Goal: Task Accomplishment & Management: Manage account settings

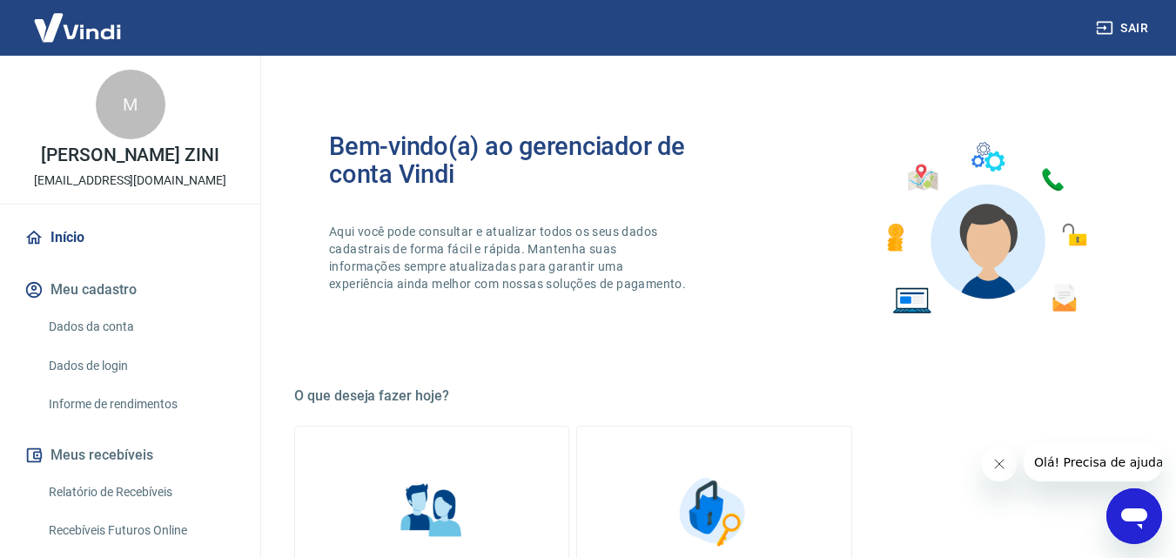
scroll to position [261, 0]
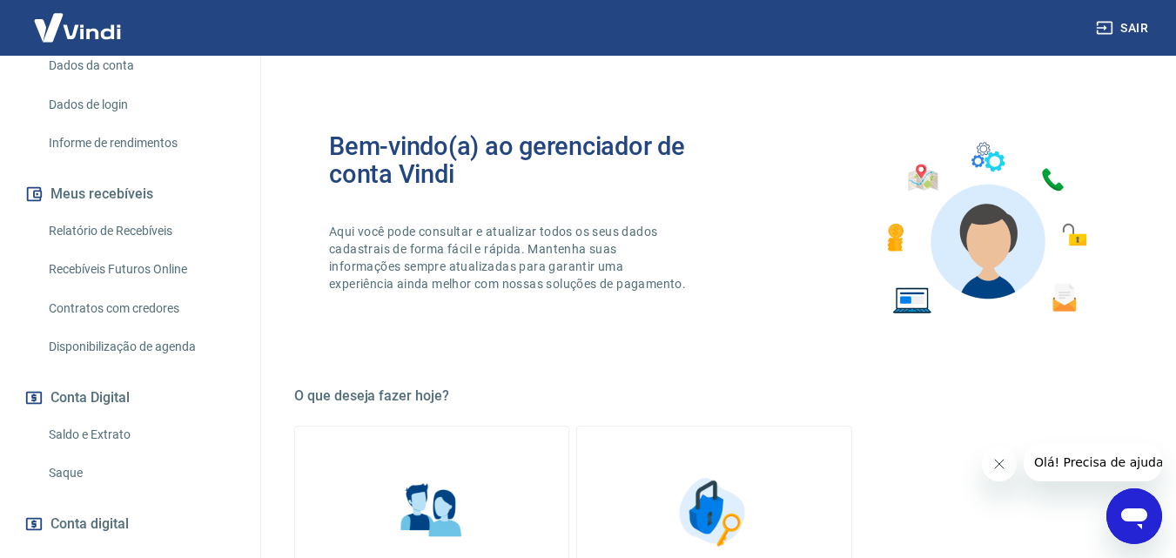
click at [98, 482] on link "Saque" at bounding box center [141, 473] width 198 height 36
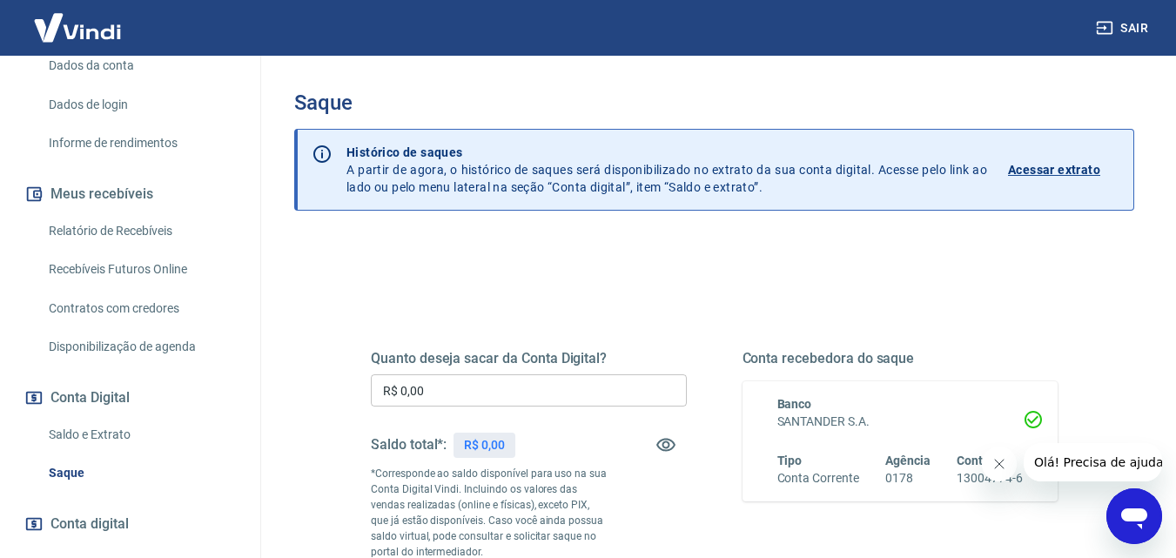
click at [266, 442] on div "Saque Histórico de saques A partir de agora, o histórico de saques será disponi…" at bounding box center [714, 403] width 924 height 694
click at [596, 288] on div "Quanto deseja sacar da Conta Digital? R$ 0,00 ​ Saldo total*: R$ 0,00 *Correspo…" at bounding box center [714, 483] width 729 height 421
click at [152, 449] on link "Saldo e Extrato" at bounding box center [141, 435] width 198 height 36
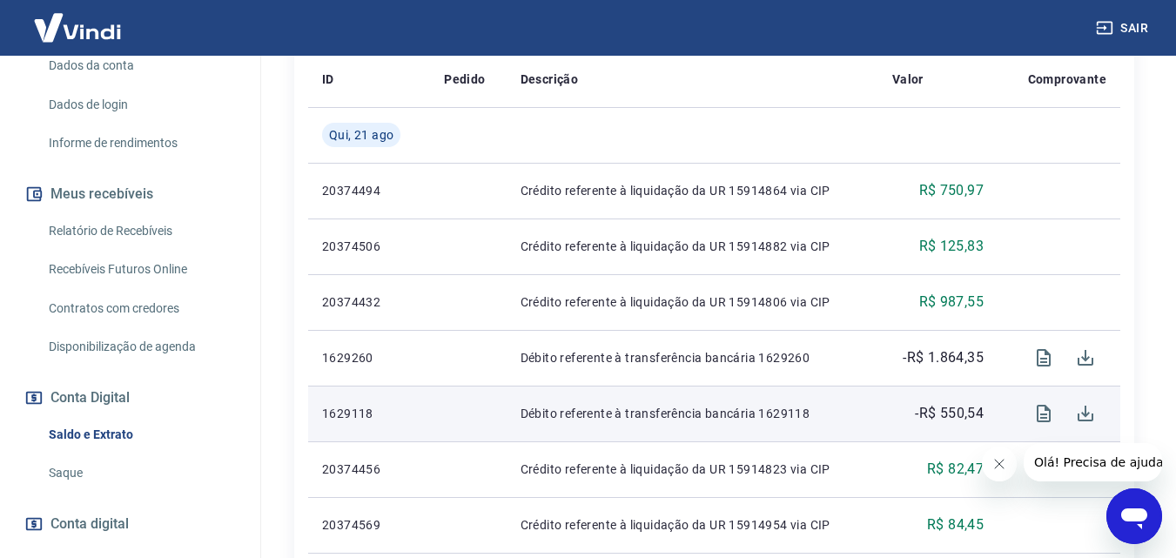
scroll to position [261, 0]
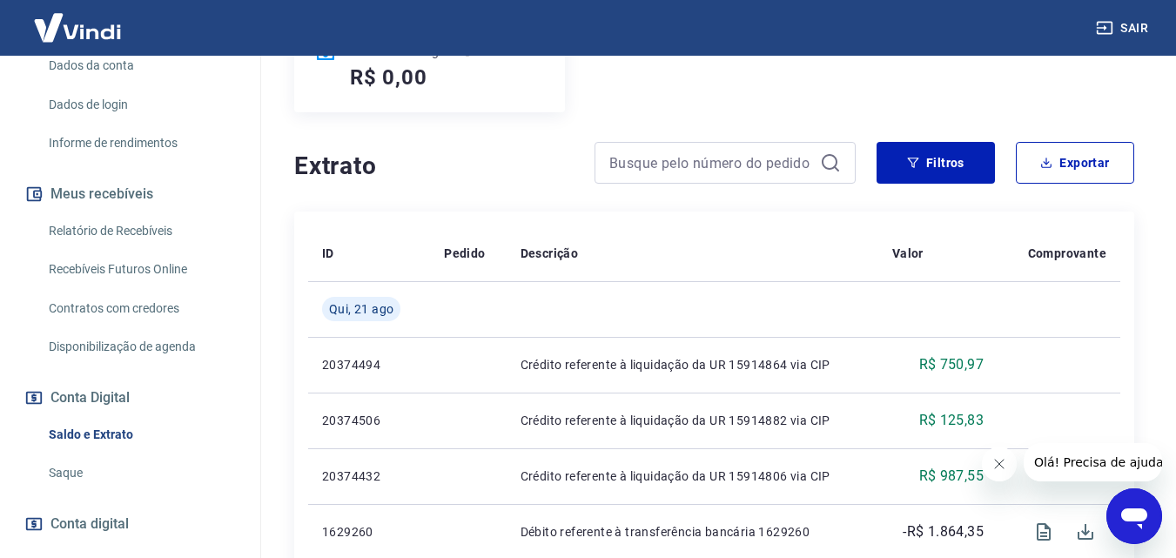
click at [72, 491] on link "Saque" at bounding box center [141, 473] width 198 height 36
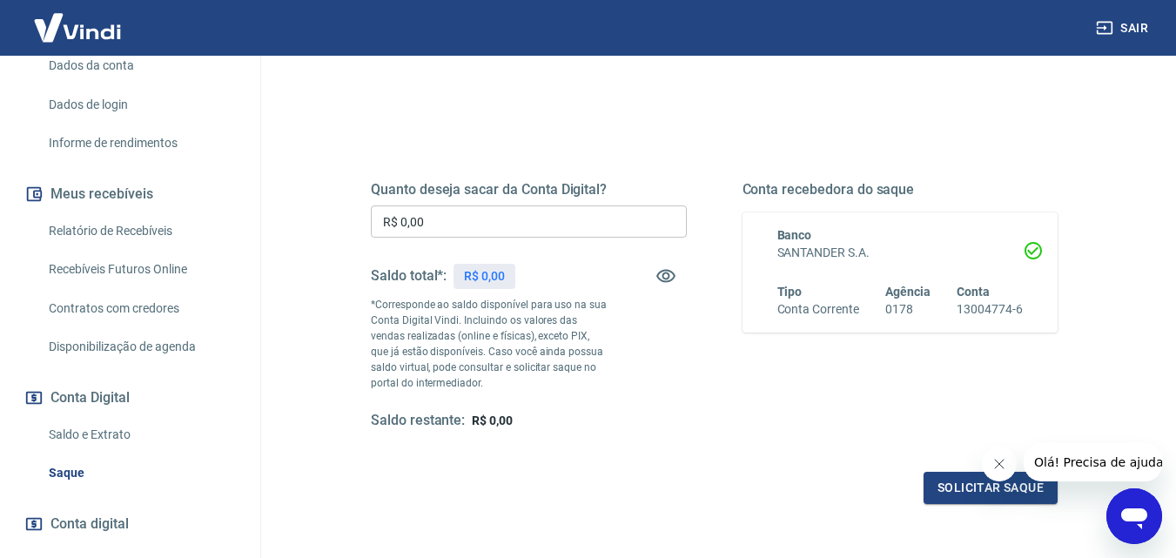
scroll to position [174, 0]
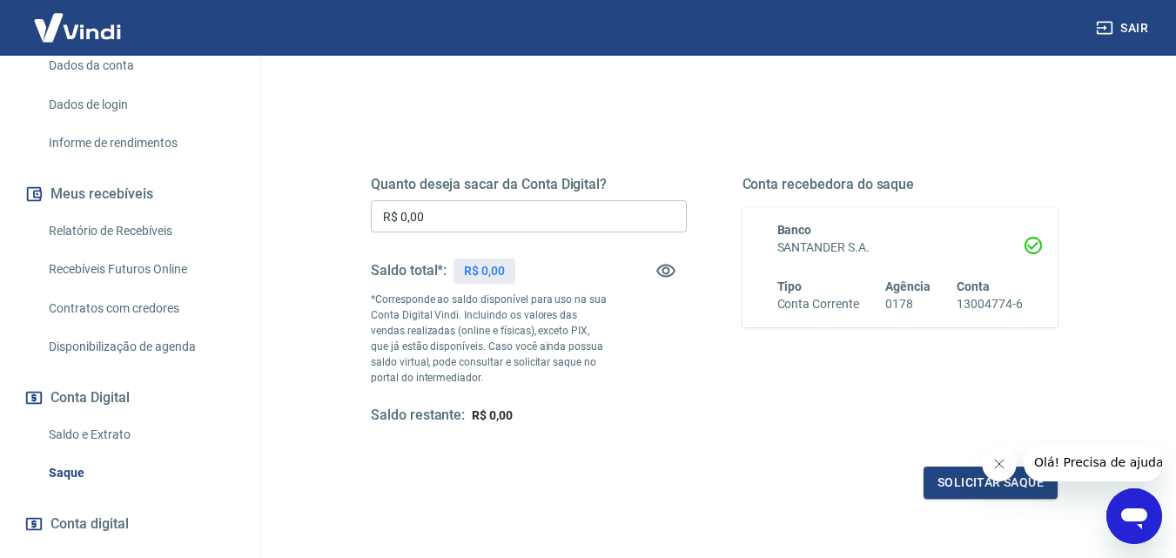
click at [119, 453] on link "Saldo e Extrato" at bounding box center [141, 435] width 198 height 36
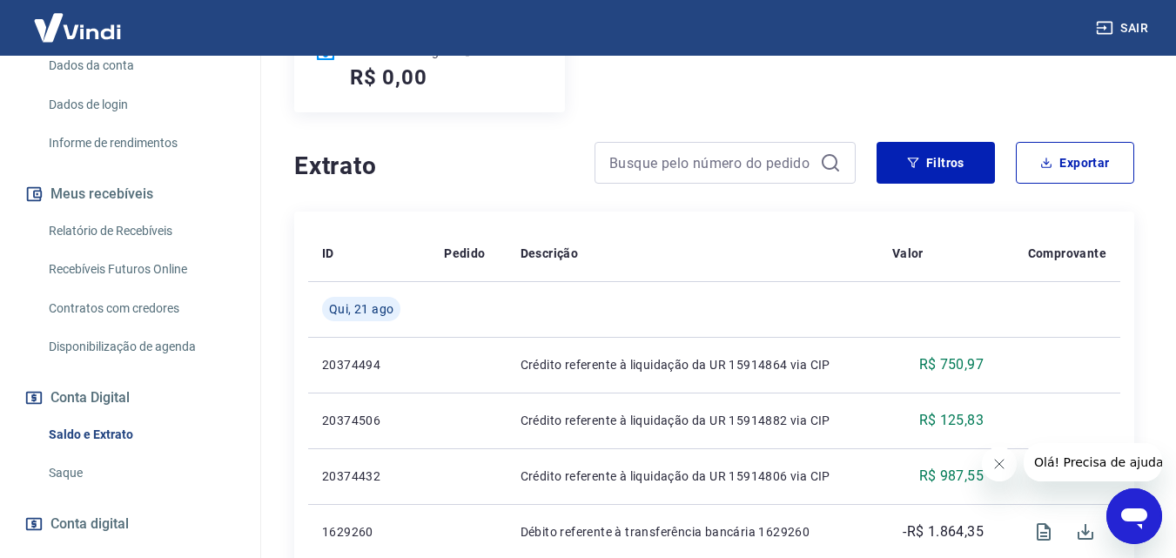
scroll to position [174, 0]
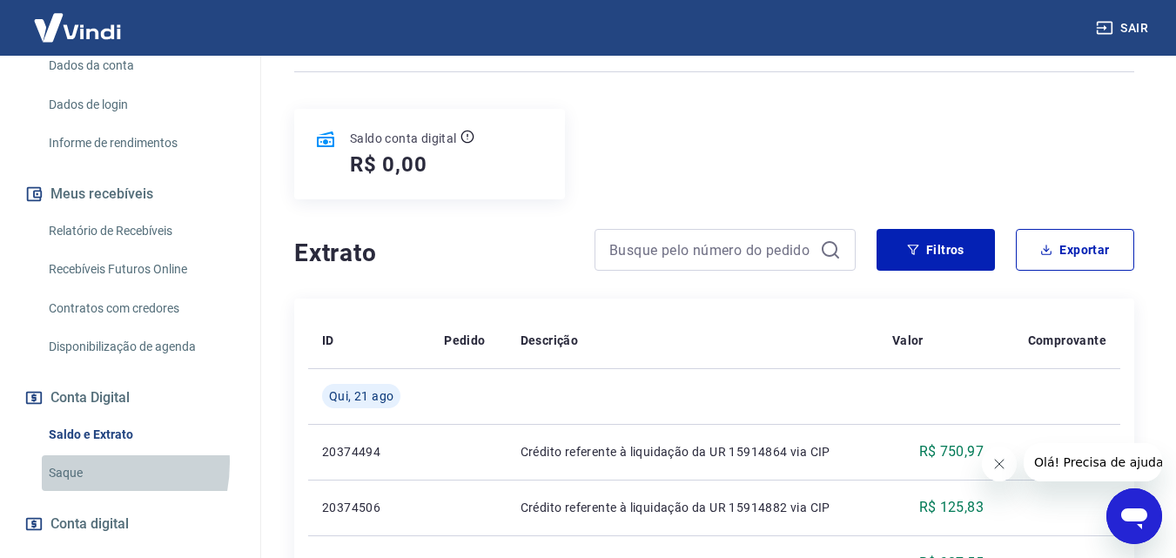
click at [66, 481] on link "Saque" at bounding box center [141, 473] width 198 height 36
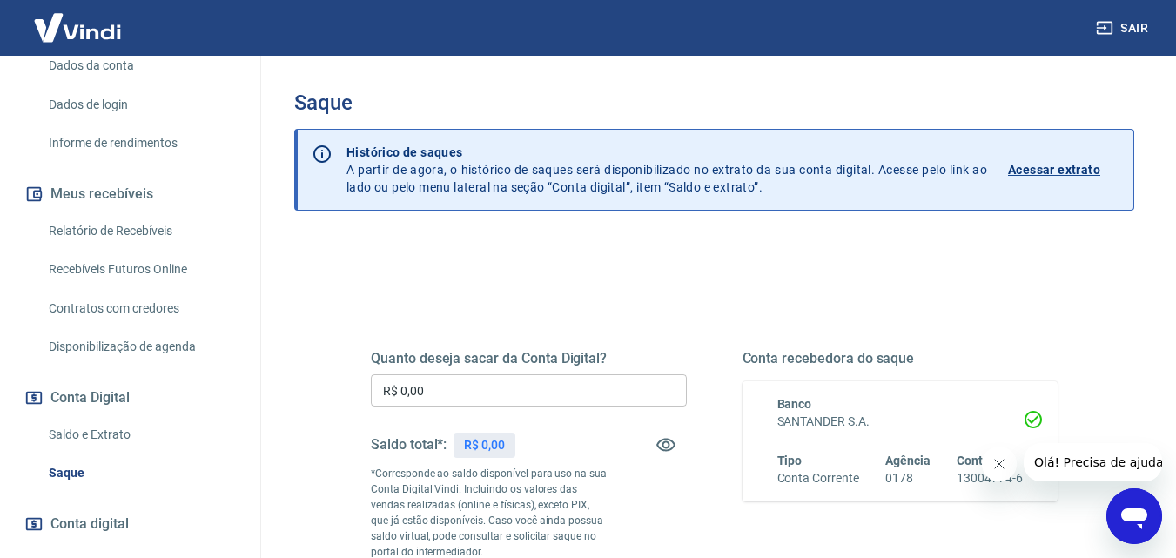
click at [99, 448] on link "Saldo e Extrato" at bounding box center [141, 435] width 198 height 36
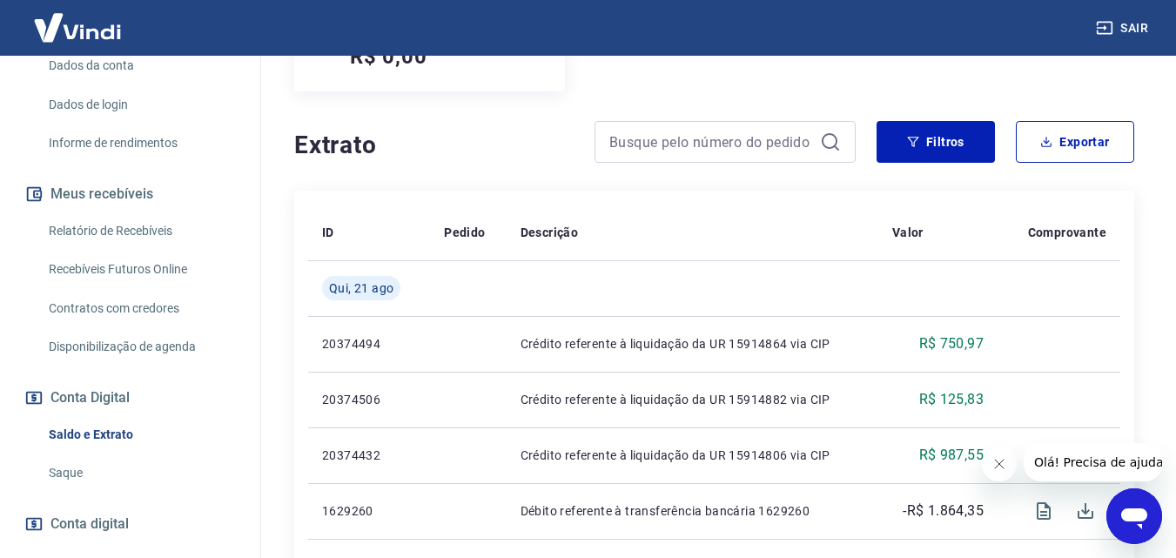
scroll to position [348, 0]
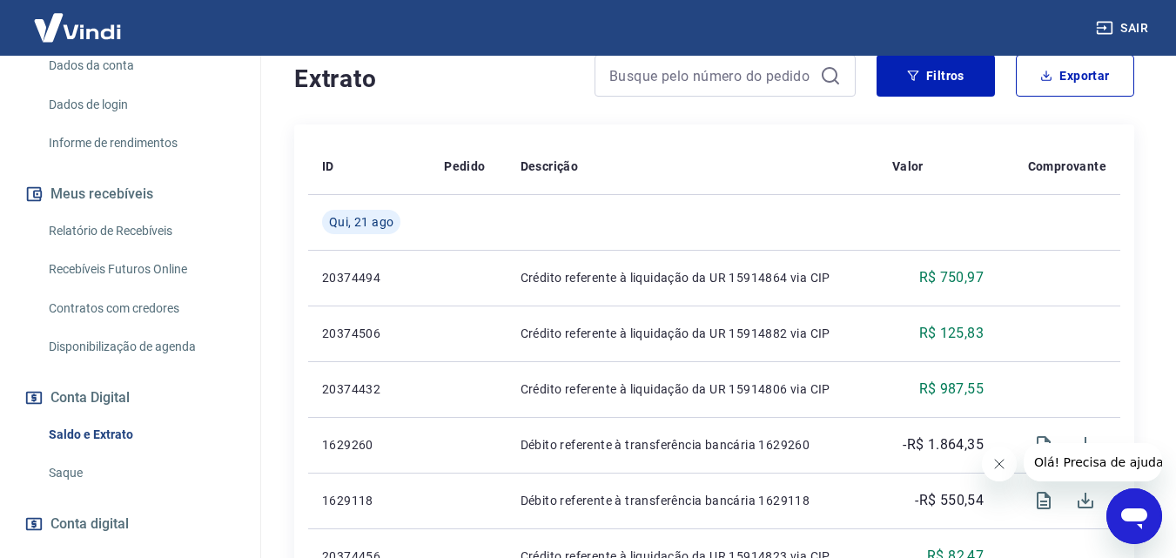
click at [71, 489] on link "Saque" at bounding box center [141, 473] width 198 height 36
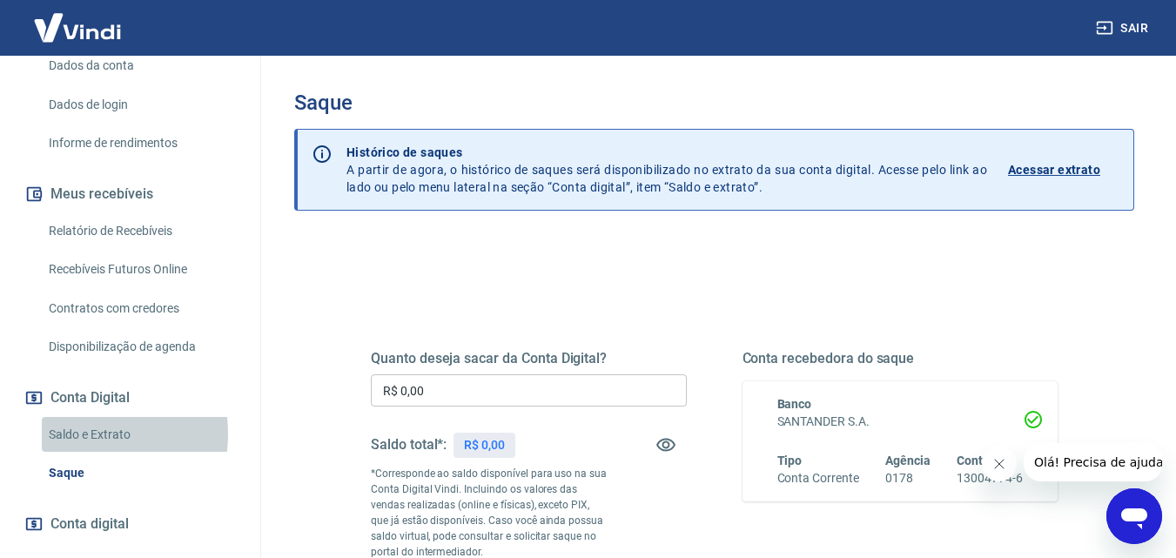
click at [81, 452] on link "Saldo e Extrato" at bounding box center [141, 435] width 198 height 36
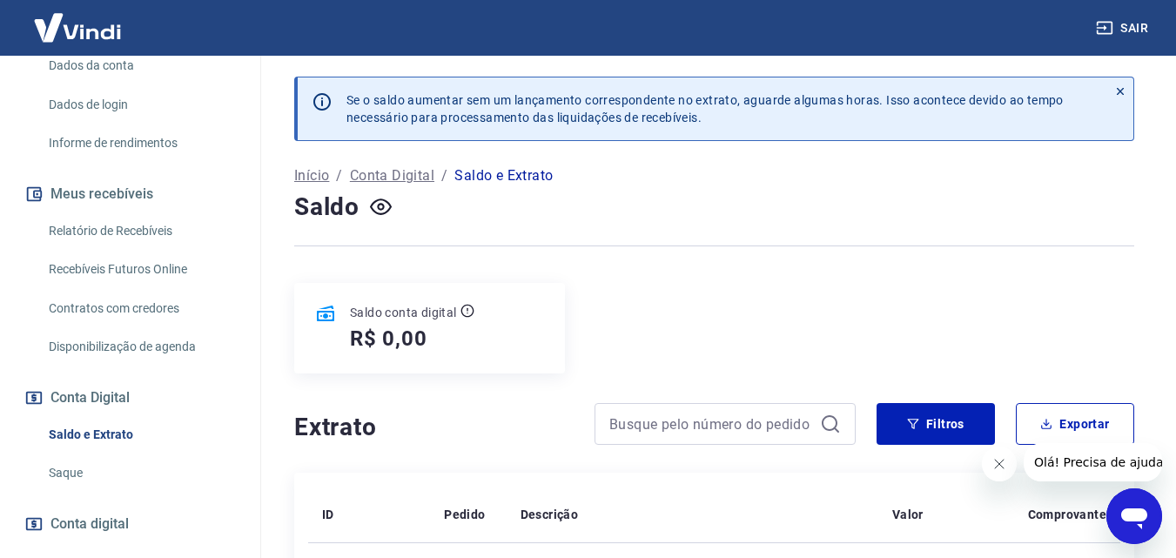
click at [102, 485] on link "Saque" at bounding box center [141, 473] width 198 height 36
